Goal: Information Seeking & Learning: Learn about a topic

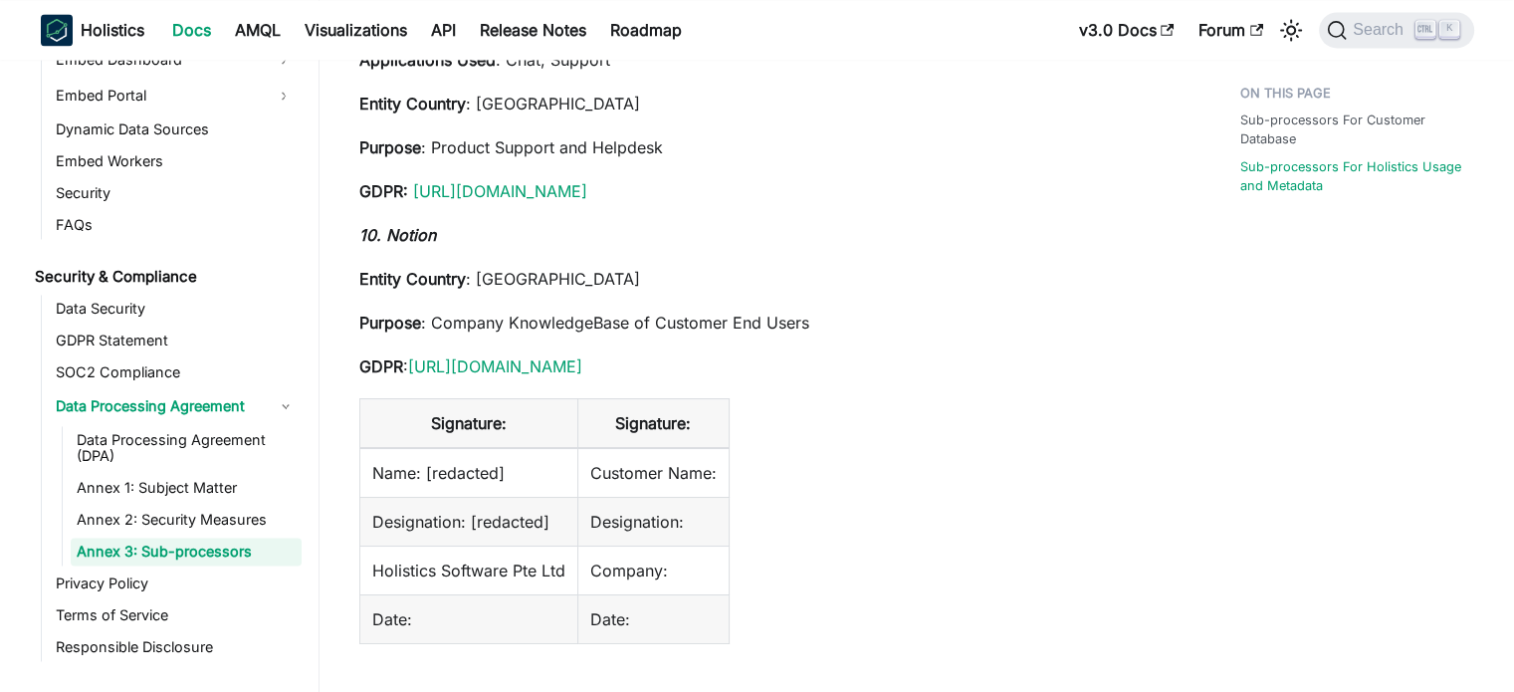
scroll to position [3184, 0]
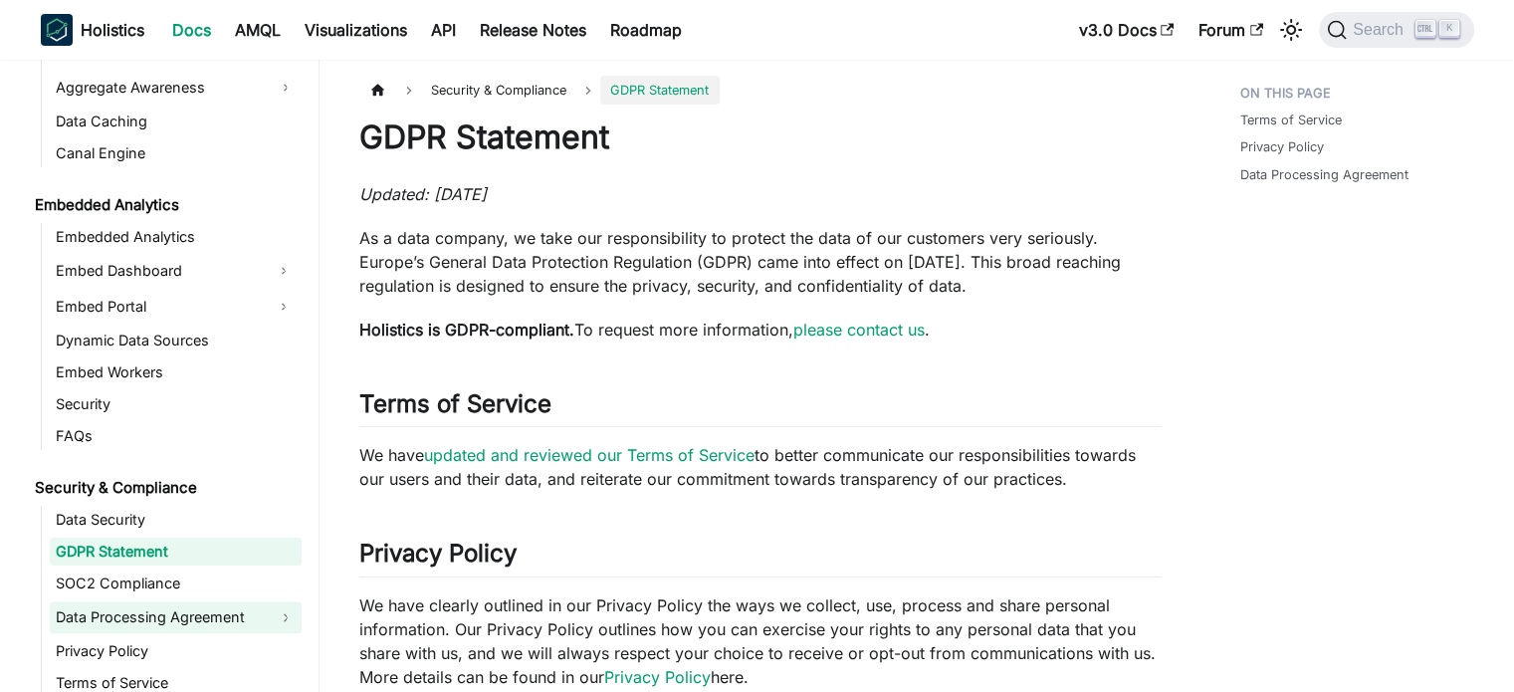
scroll to position [2078, 0]
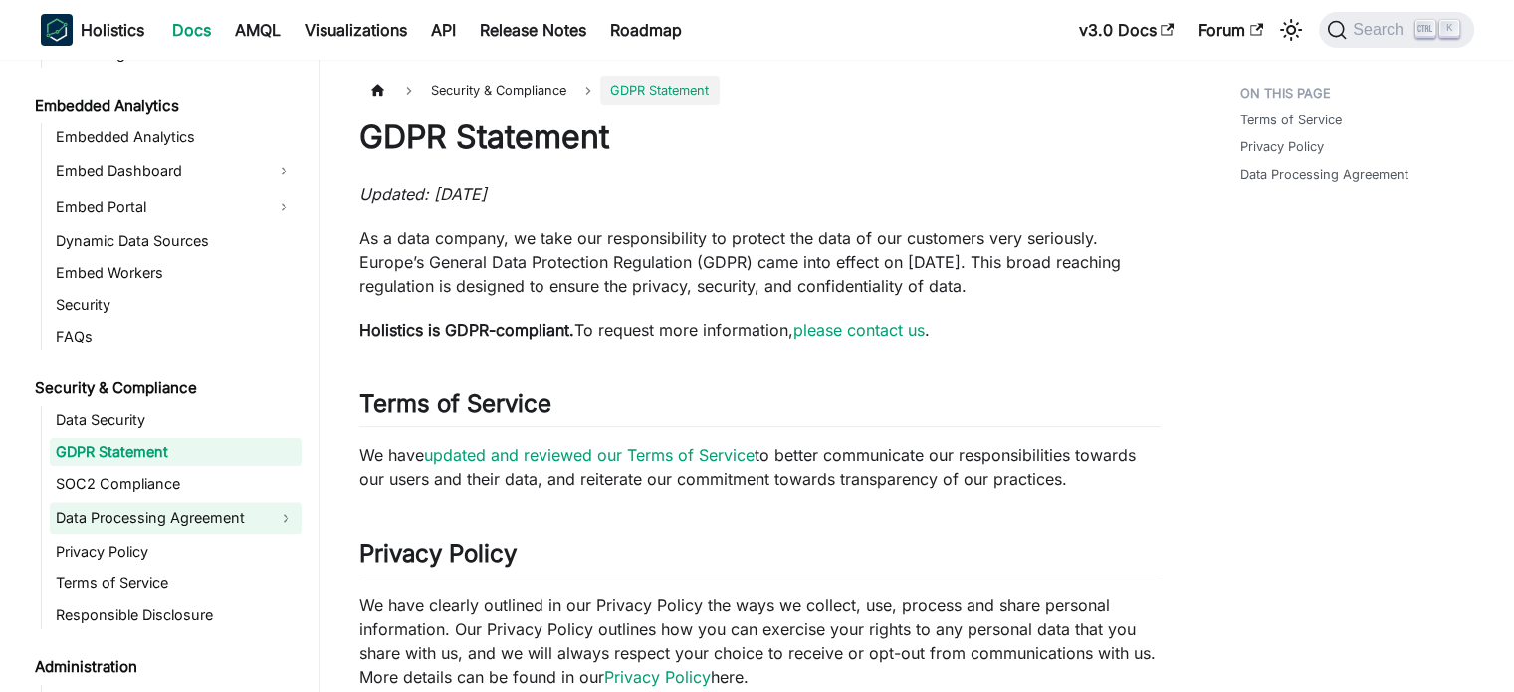
click at [187, 512] on link "Data Processing Agreement" at bounding box center [176, 518] width 252 height 32
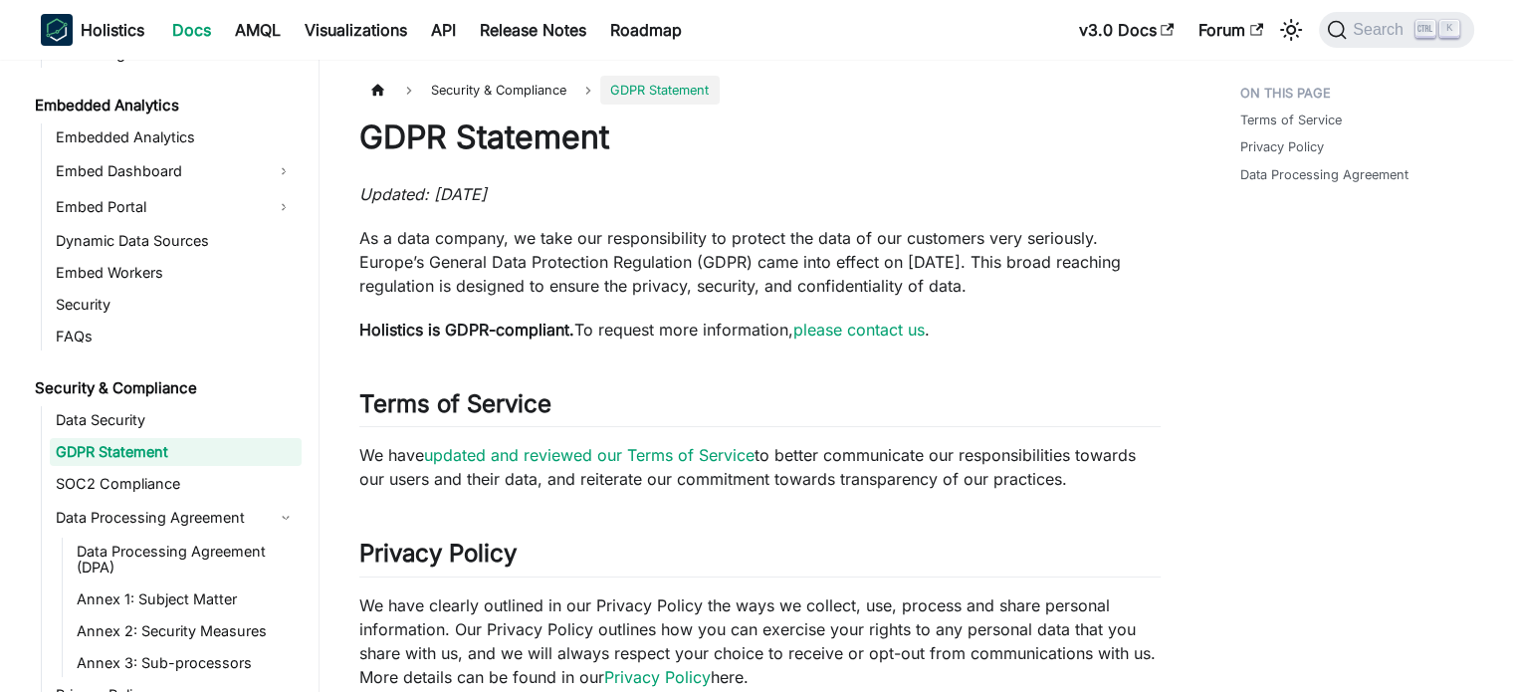
scroll to position [2277, 0]
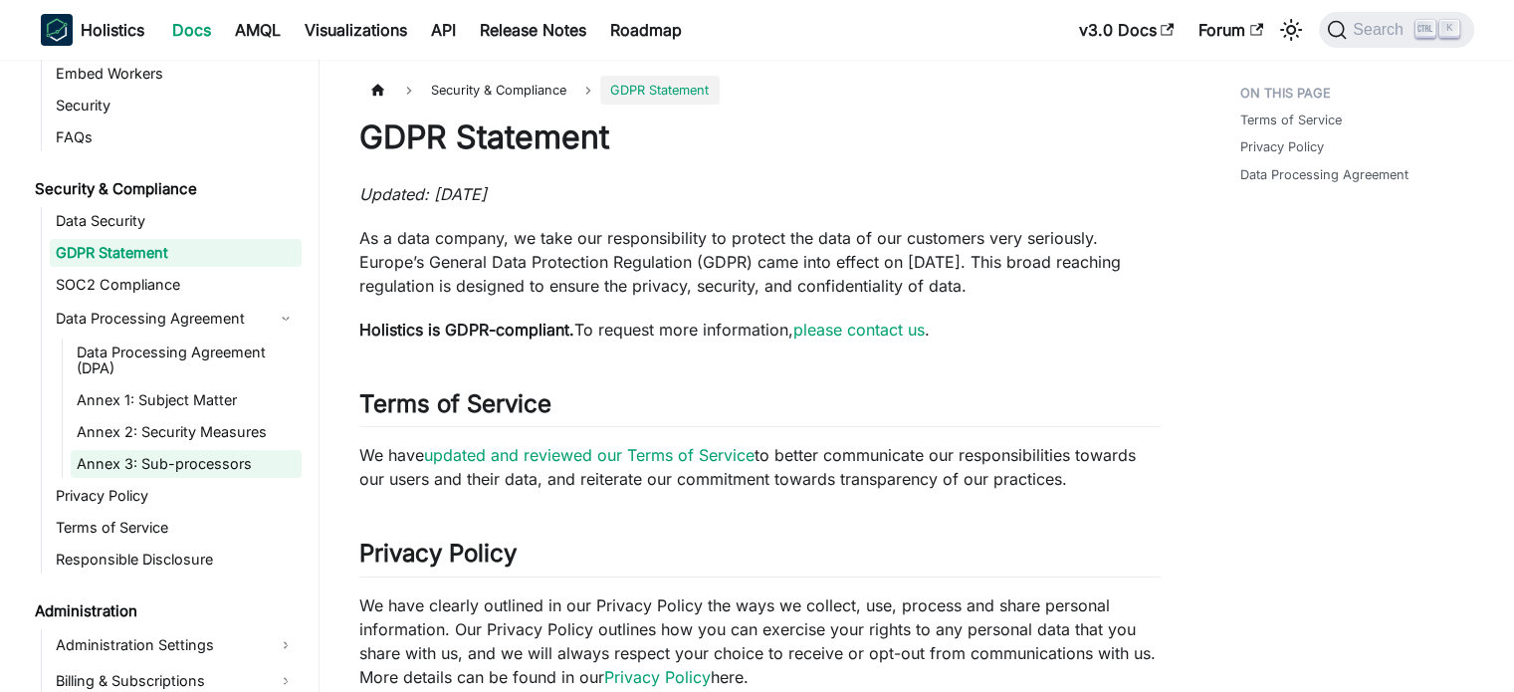
click at [203, 470] on link "Annex 3: Sub-processors" at bounding box center [186, 464] width 231 height 28
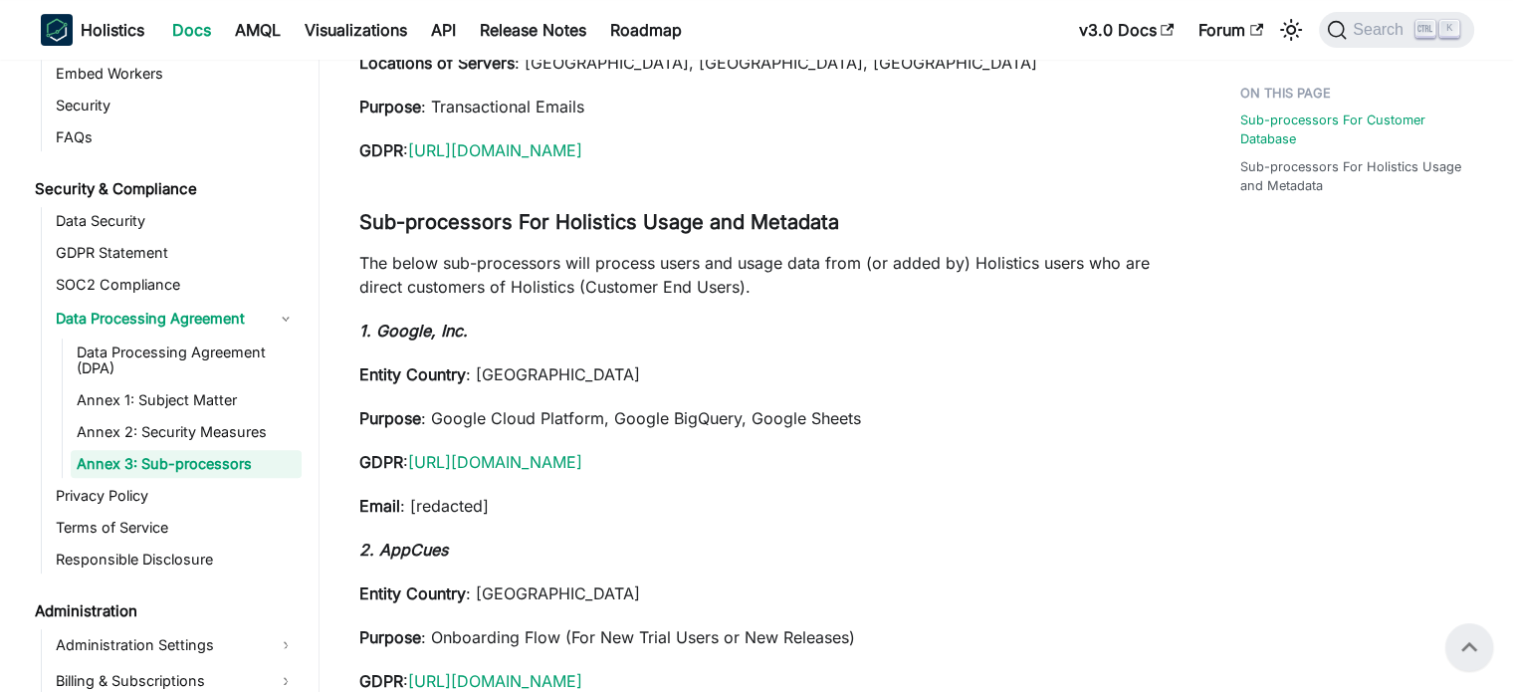
scroll to position [697, 0]
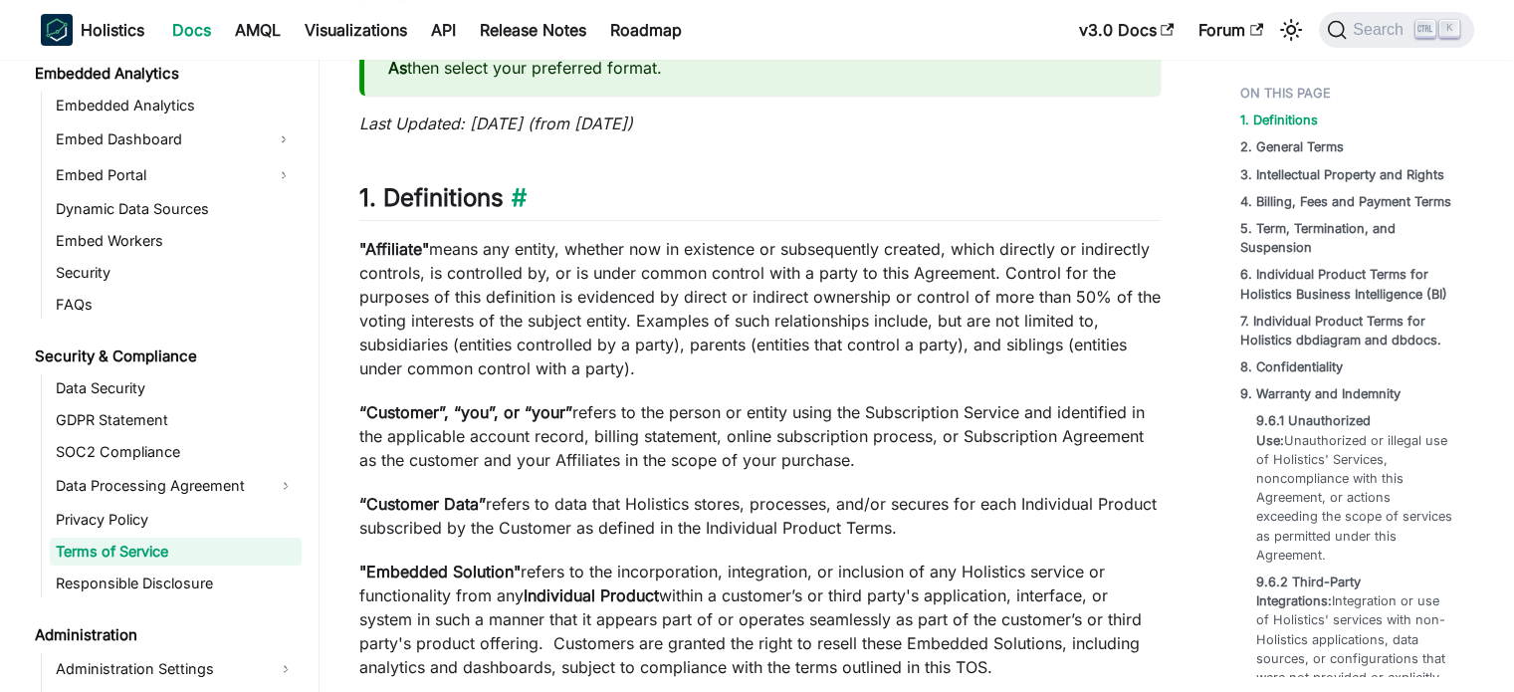
scroll to position [398, 0]
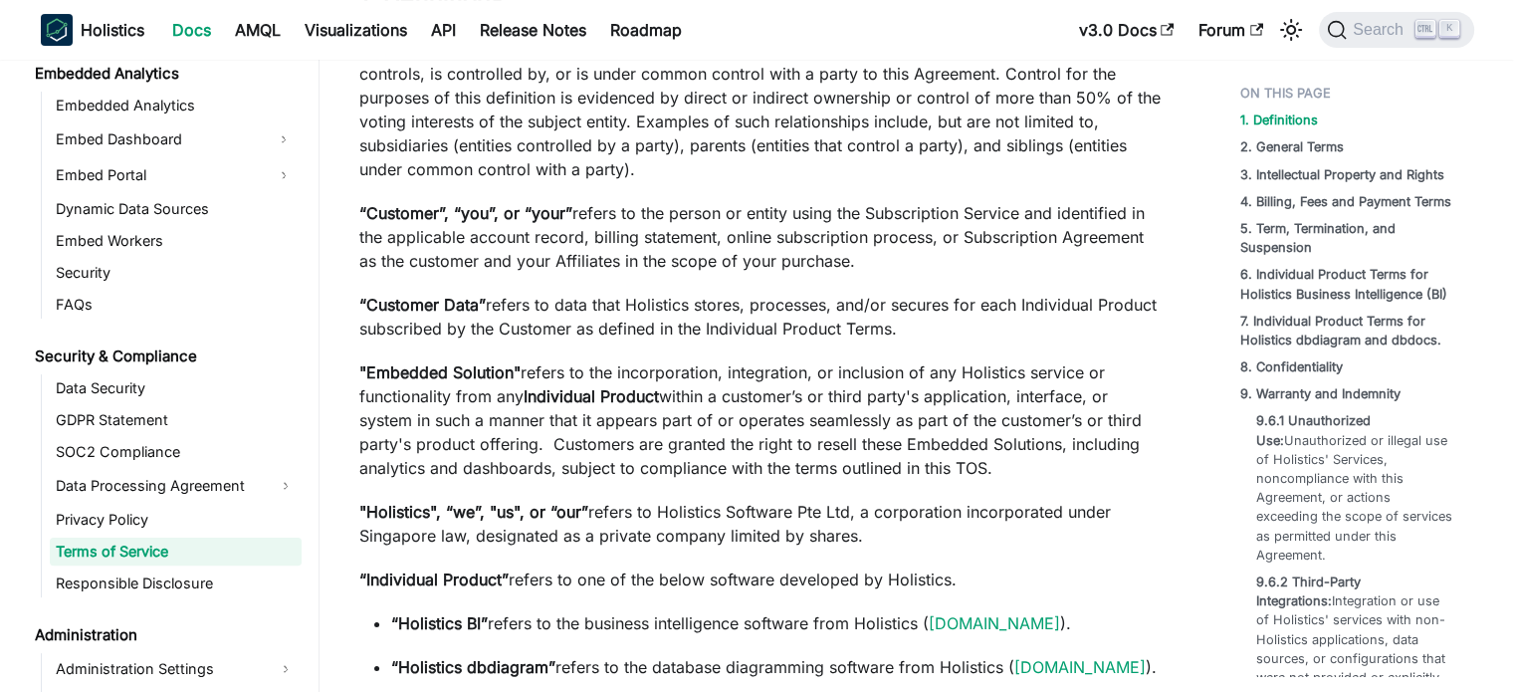
click at [695, 507] on p ""Holistics", “we”, "us", or “our” refers to Holistics Software Pte Ltd, a corpo…" at bounding box center [759, 524] width 801 height 48
drag, startPoint x: 695, startPoint y: 507, endPoint x: 746, endPoint y: 508, distance: 51.8
click at [746, 508] on p ""Holistics", “we”, "us", or “our” refers to Holistics Software Pte Ltd, a corpo…" at bounding box center [759, 524] width 801 height 48
copy p "Holistics Software"
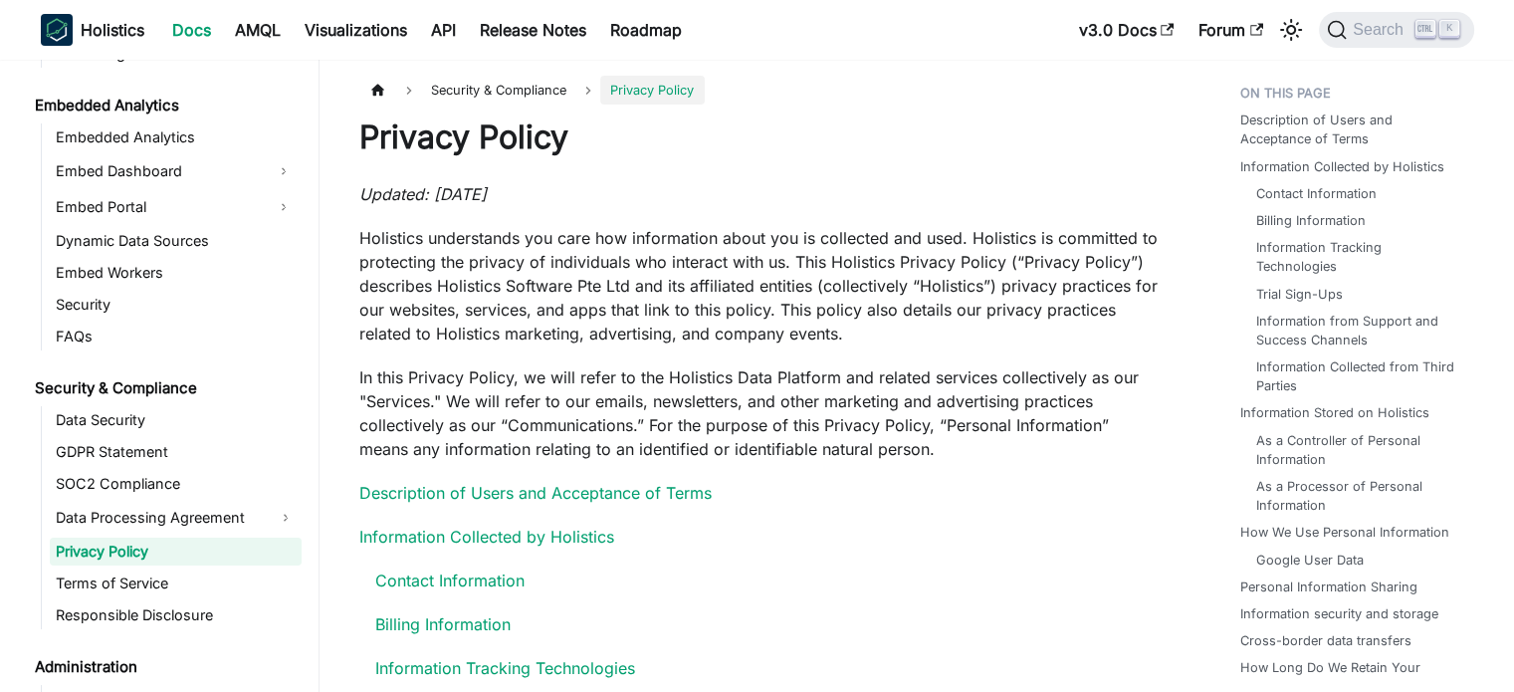
scroll to position [3352, 0]
